Goal: Book appointment/travel/reservation

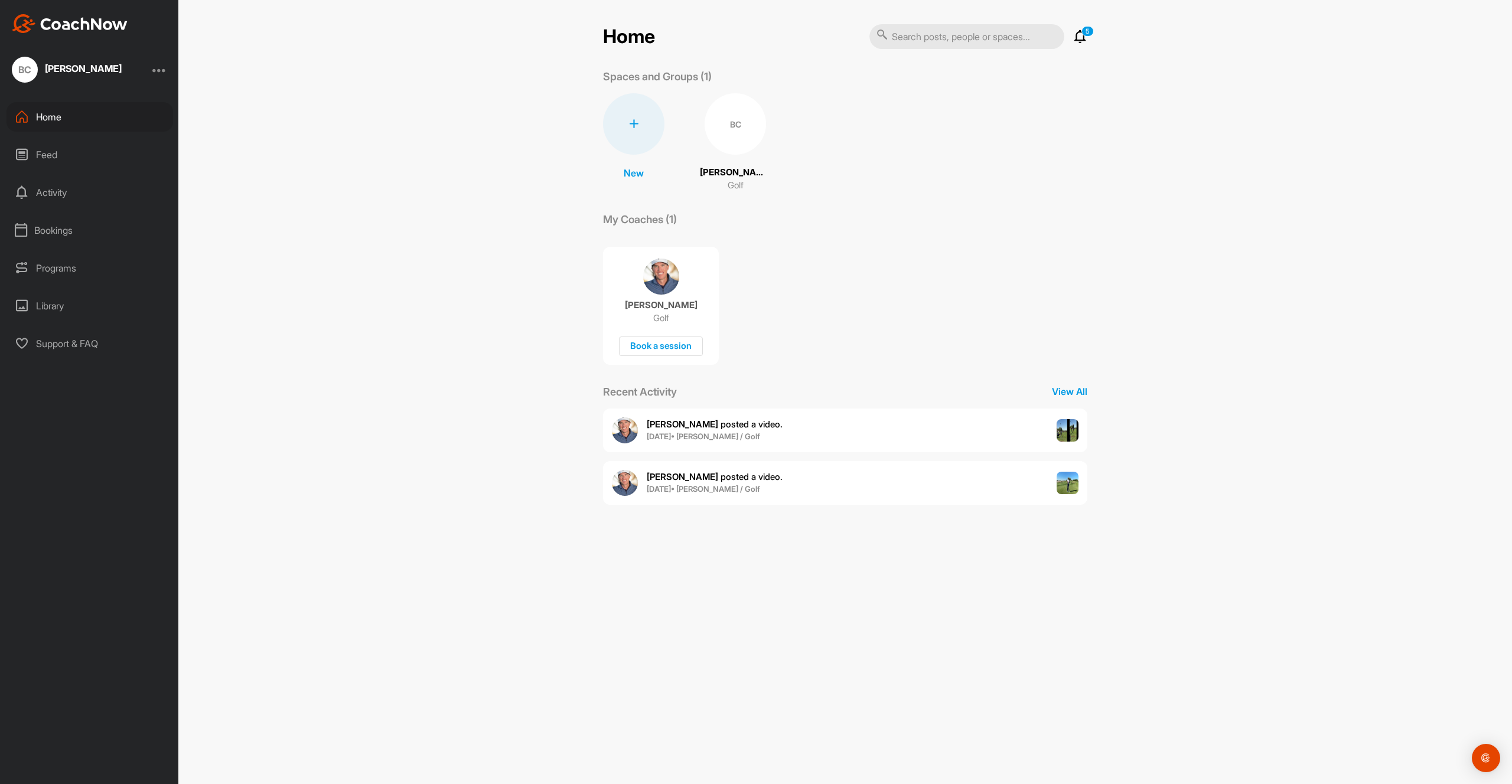
click at [695, 266] on div "Matt Henderson Golf Book a session" at bounding box center [661, 306] width 116 height 118
click at [650, 350] on div "Book a session" at bounding box center [661, 346] width 84 height 19
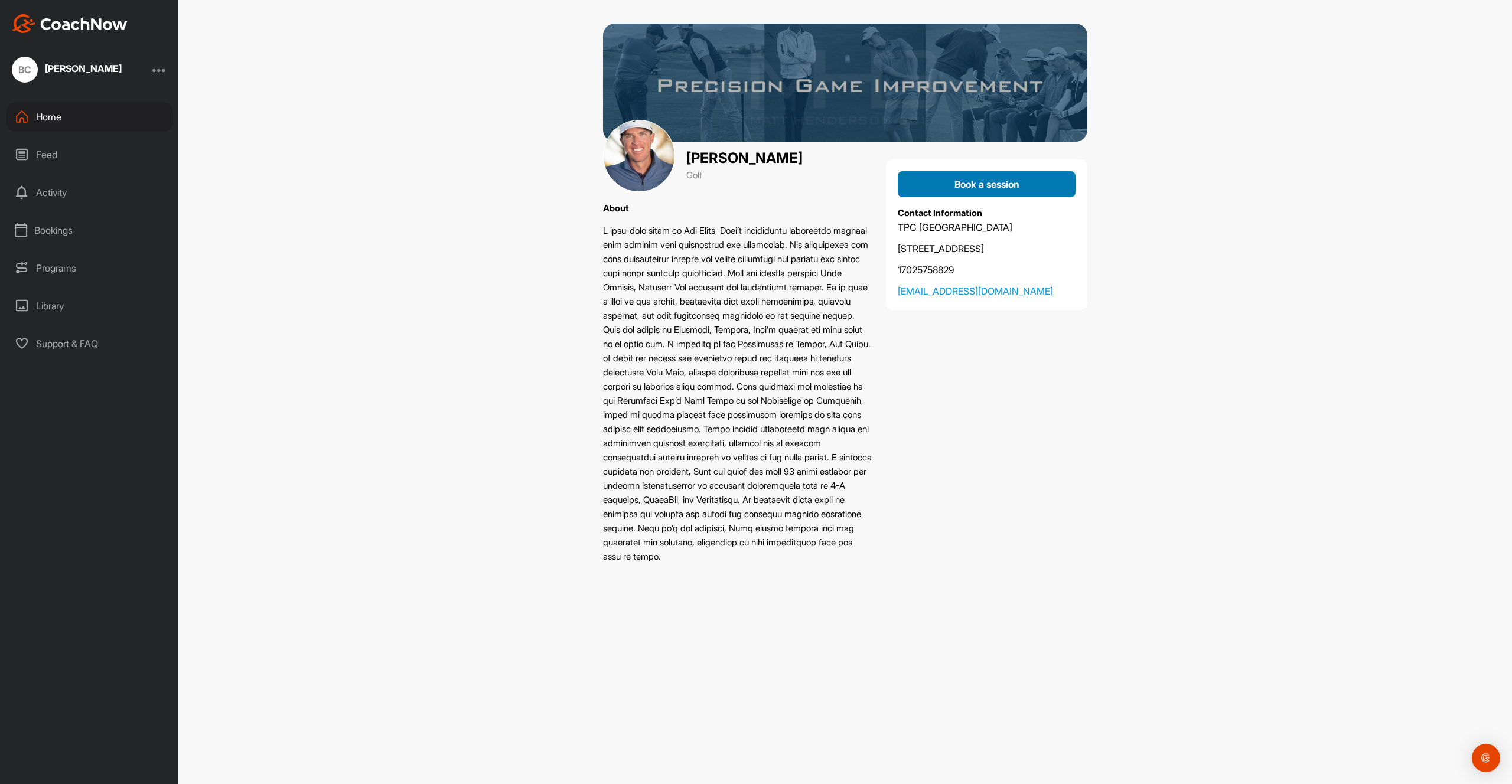
click at [986, 193] on button "Book a session" at bounding box center [986, 184] width 178 height 26
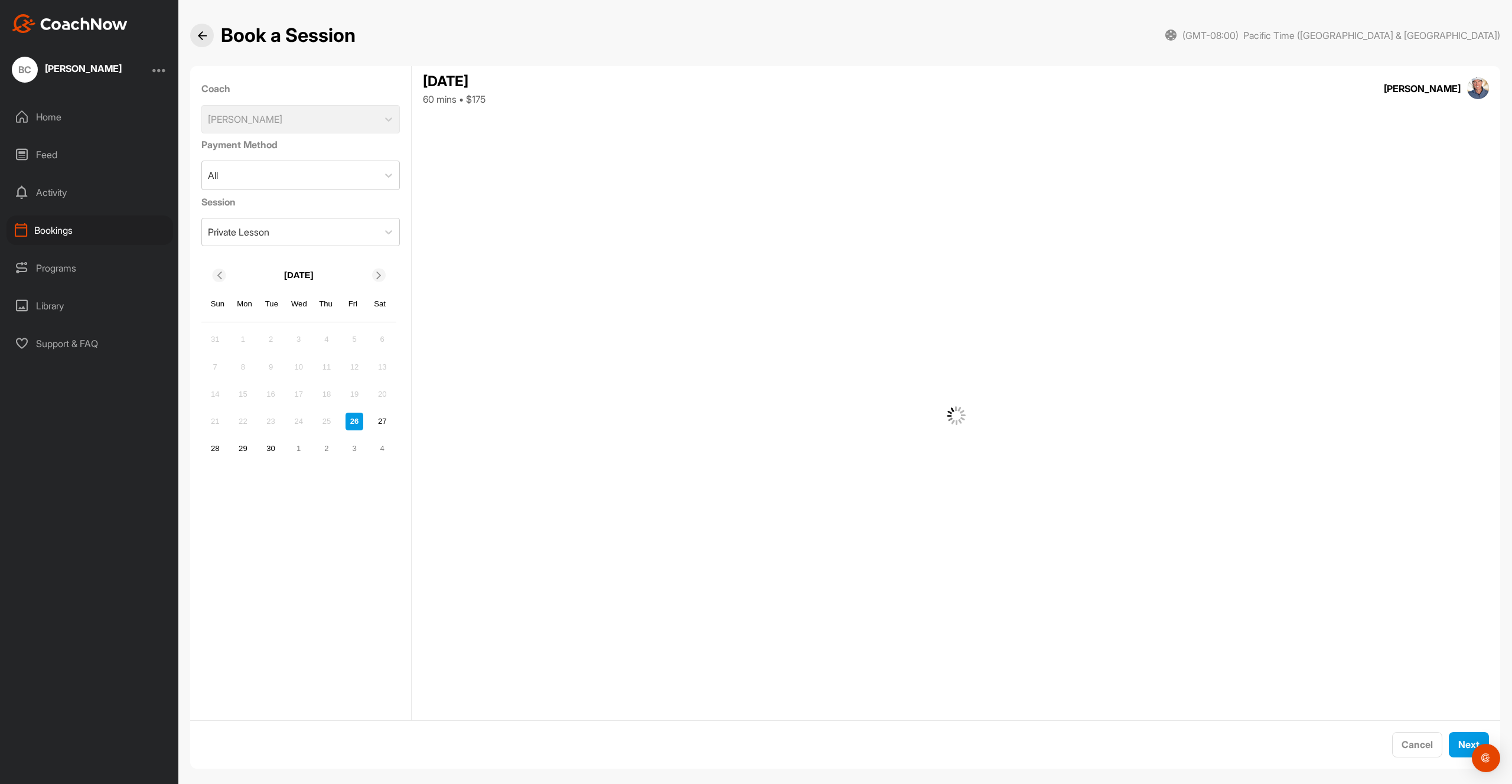
scroll to position [12, 0]
